Goal: Task Accomplishment & Management: Manage account settings

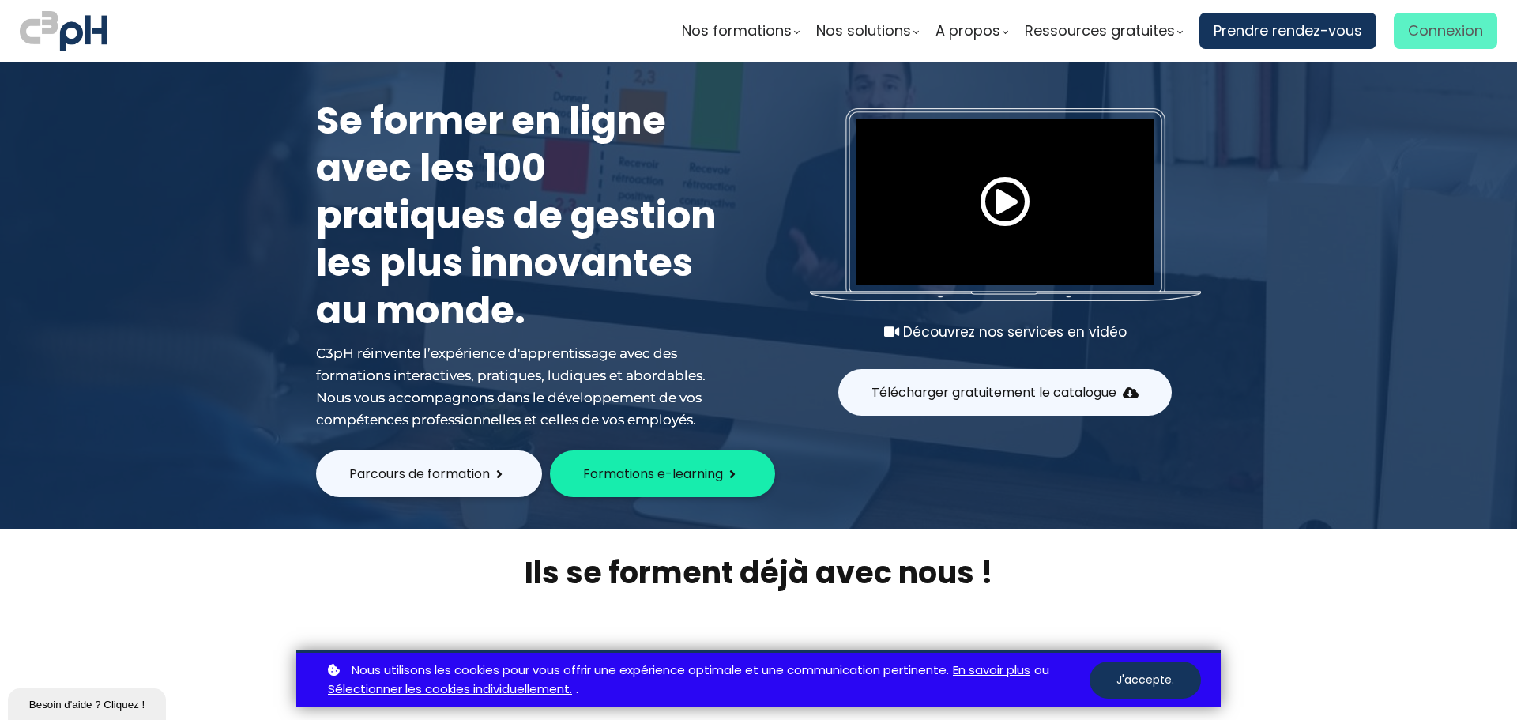
click at [852, 29] on span "Connexion" at bounding box center [1445, 31] width 75 height 24
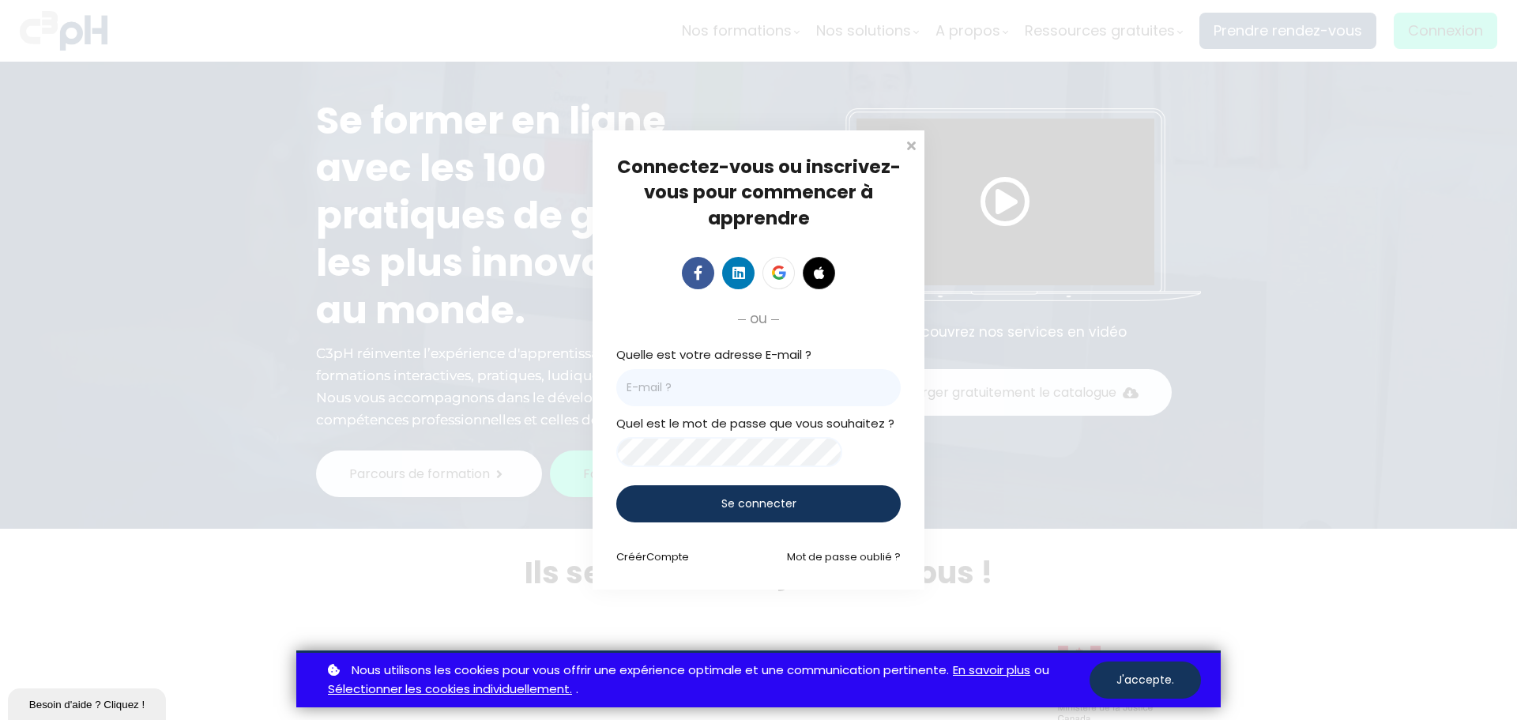
click at [710, 382] on input "email" at bounding box center [758, 387] width 284 height 37
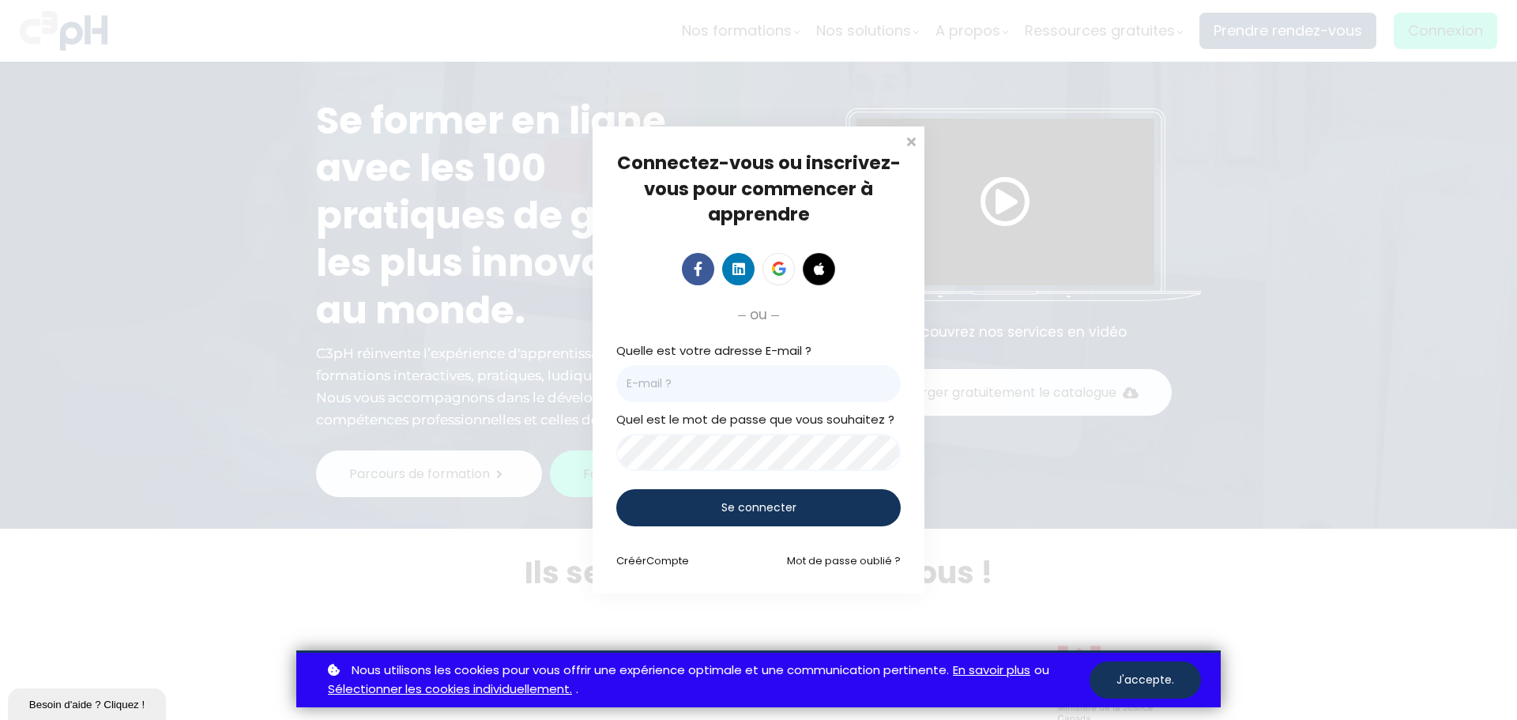
click at [695, 385] on input "email" at bounding box center [758, 383] width 284 height 37
type input "[EMAIL_ADDRESS][DOMAIN_NAME]"
drag, startPoint x: 762, startPoint y: 502, endPoint x: 801, endPoint y: 524, distance: 44.6
click at [762, 502] on span "Se connecter" at bounding box center [758, 507] width 75 height 17
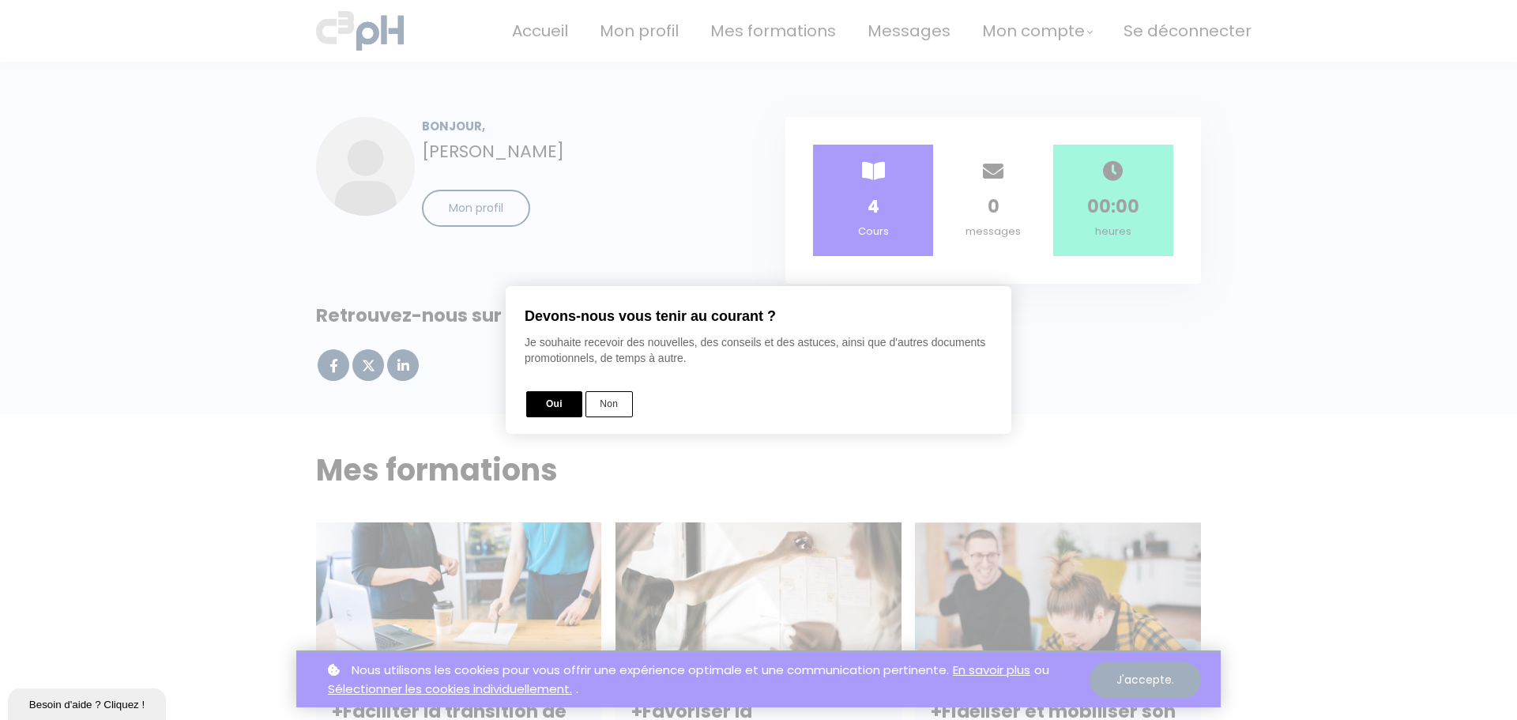
click at [620, 407] on button "Non" at bounding box center [608, 404] width 47 height 26
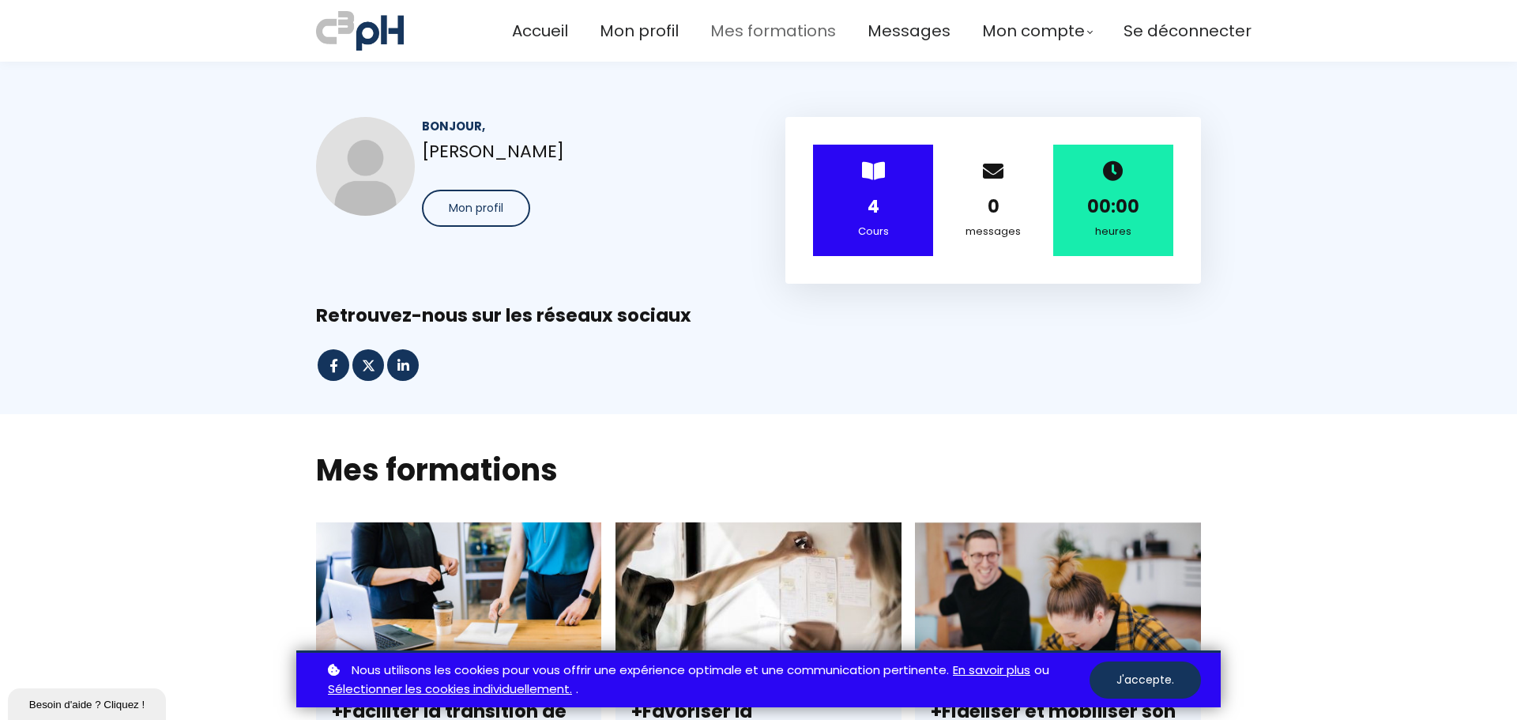
click at [751, 39] on span "Mes formations" at bounding box center [773, 31] width 126 height 26
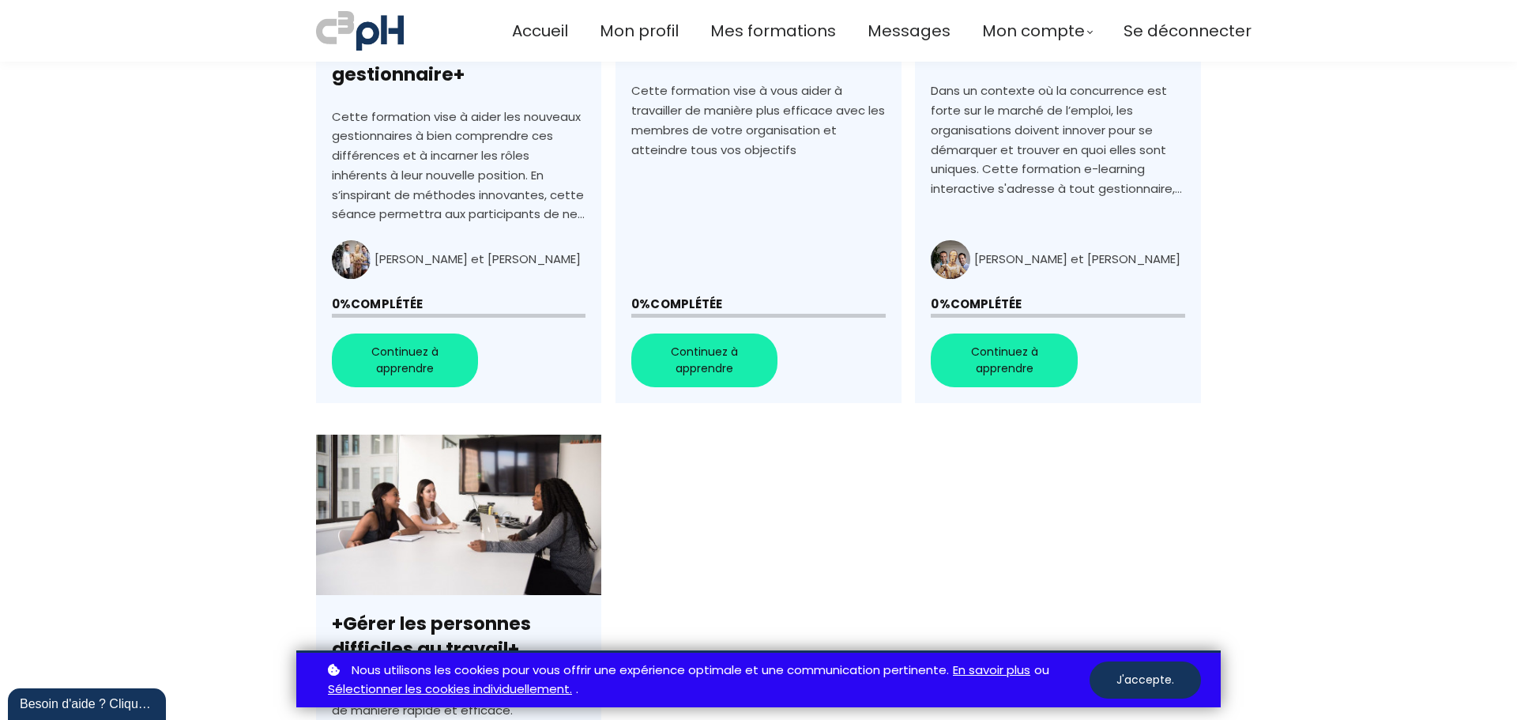
scroll to position [711, 0]
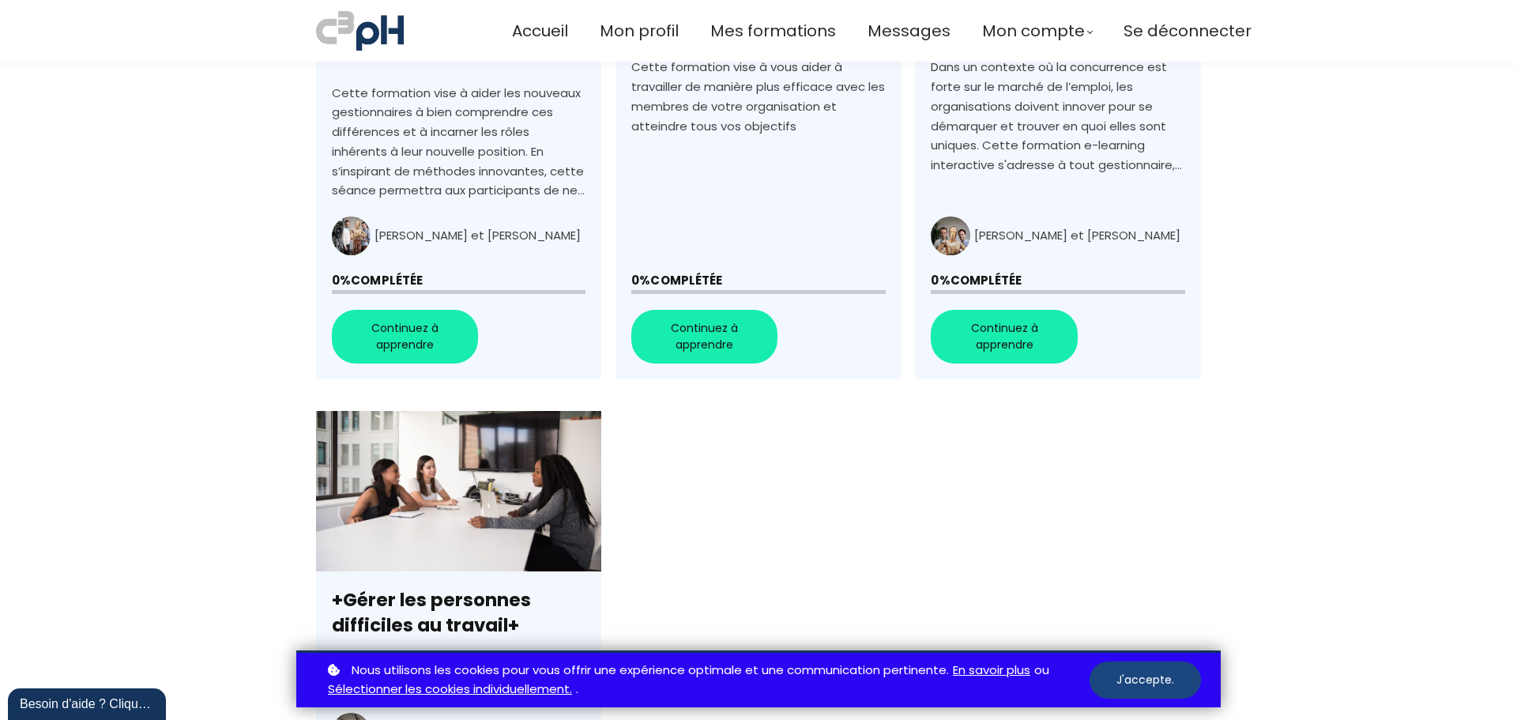
click at [1160, 685] on button "J'accepte." at bounding box center [1144, 679] width 111 height 37
